Goal: Task Accomplishment & Management: Complete application form

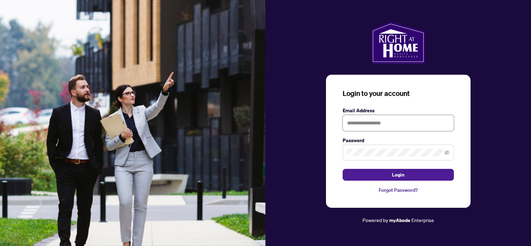
click at [364, 125] on input "text" at bounding box center [397, 123] width 111 height 16
type input "**********"
click at [369, 141] on label "Password" at bounding box center [397, 141] width 111 height 8
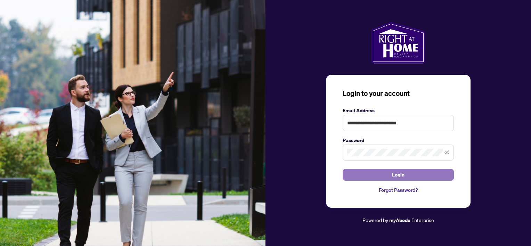
click at [397, 175] on span "Login" at bounding box center [398, 174] width 13 height 11
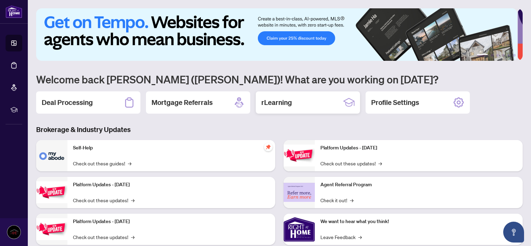
click at [288, 101] on h2 "rLearning" at bounding box center [276, 103] width 31 height 10
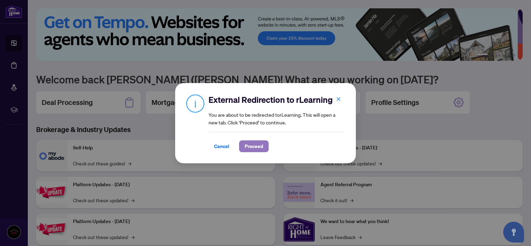
click at [254, 145] on span "Proceed" at bounding box center [254, 146] width 18 height 11
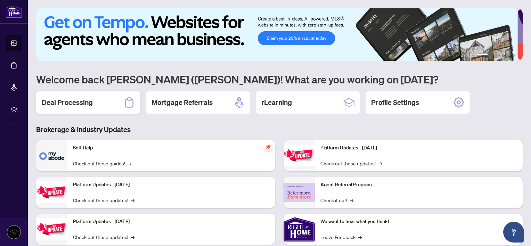
click at [79, 104] on h2 "Deal Processing" at bounding box center [67, 103] width 51 height 10
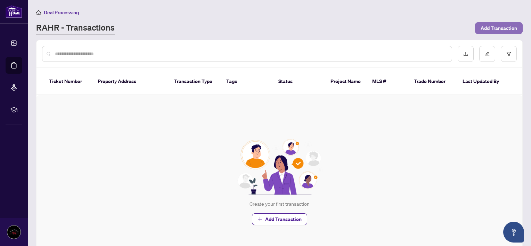
click at [493, 25] on span "Add Transaction" at bounding box center [498, 28] width 36 height 11
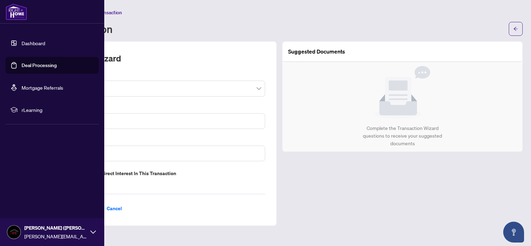
click at [22, 41] on link "Dashboard" at bounding box center [34, 43] width 24 height 6
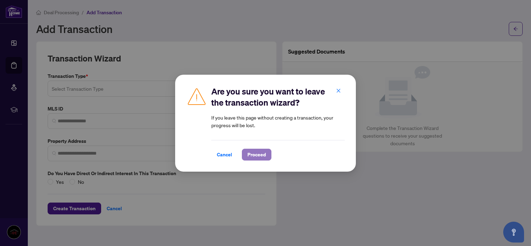
click at [256, 152] on span "Proceed" at bounding box center [256, 154] width 18 height 11
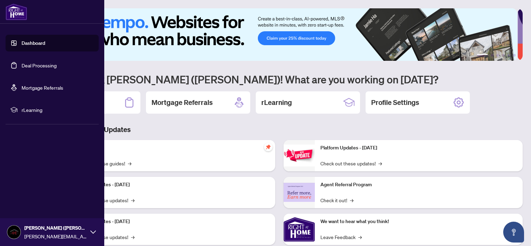
click at [17, 230] on img at bounding box center [13, 231] width 13 height 13
click at [35, 188] on button "Logout" at bounding box center [52, 191] width 93 height 12
